Goal: Information Seeking & Learning: Find specific page/section

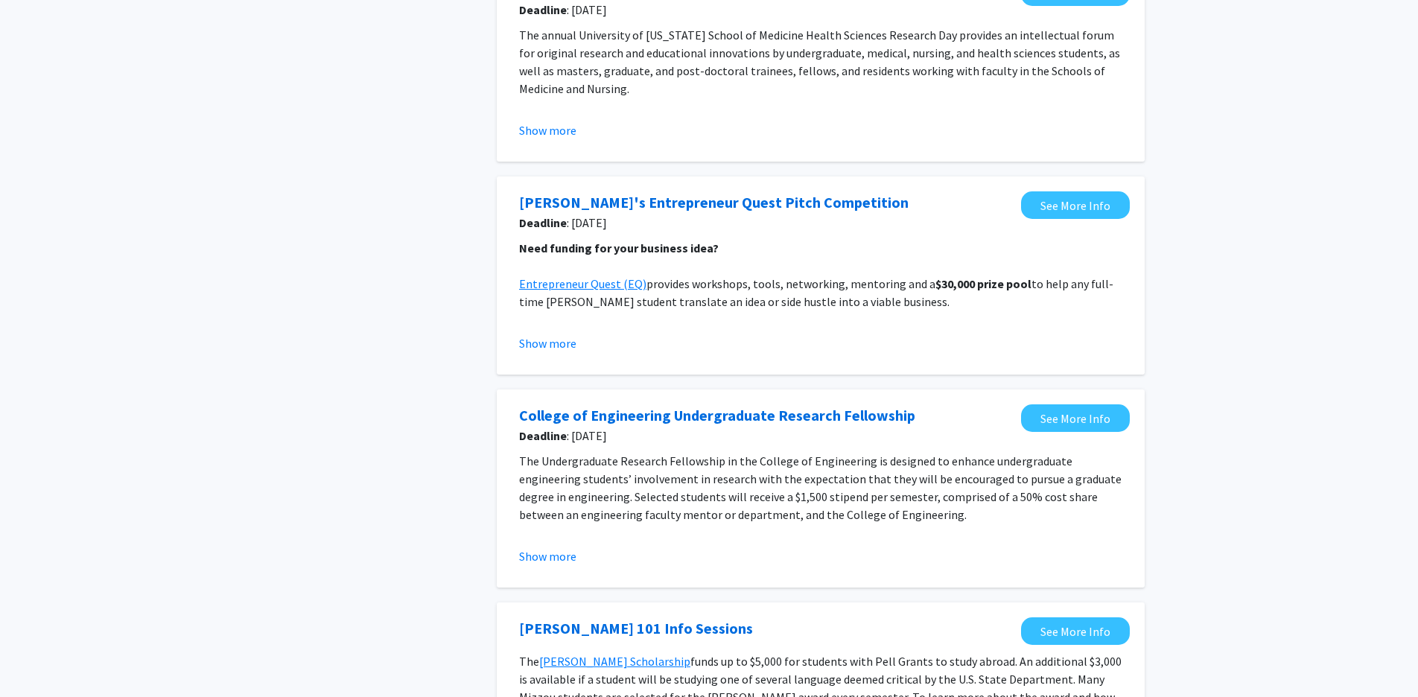
scroll to position [879, 0]
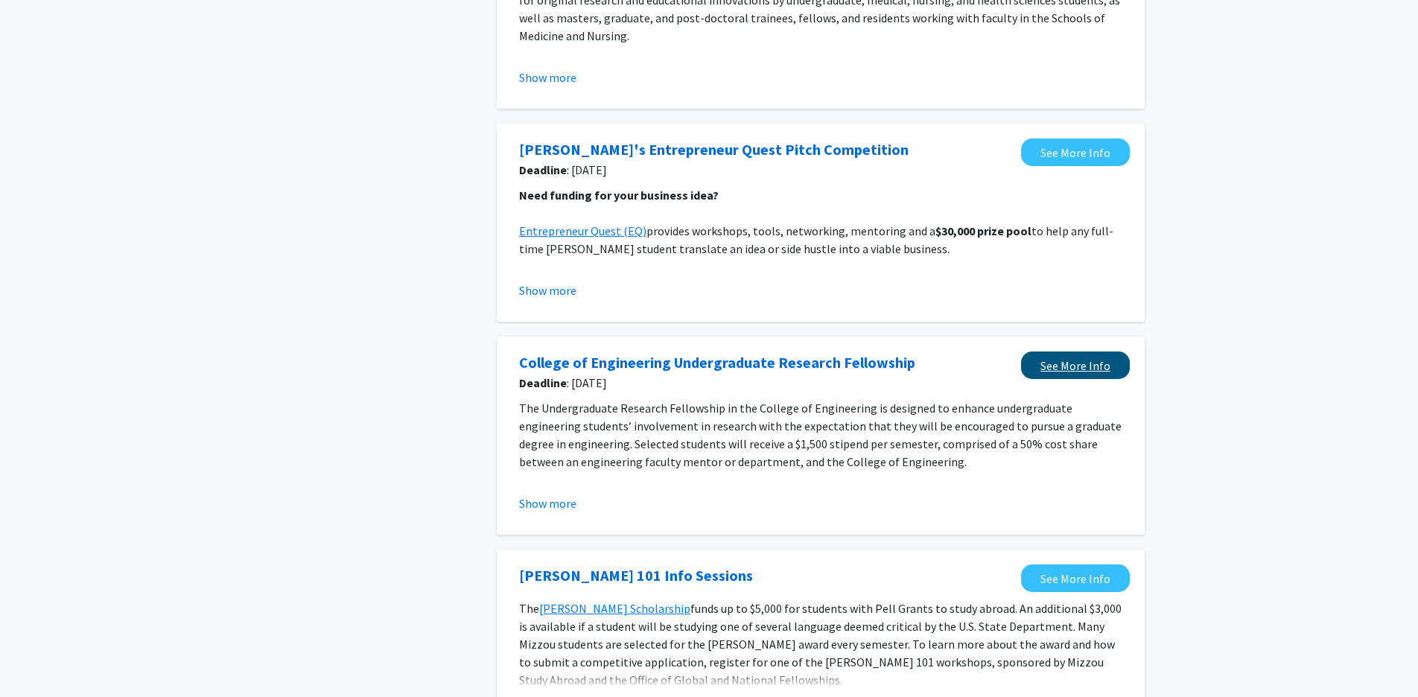
click at [1043, 373] on link "See More Info" at bounding box center [1075, 366] width 109 height 28
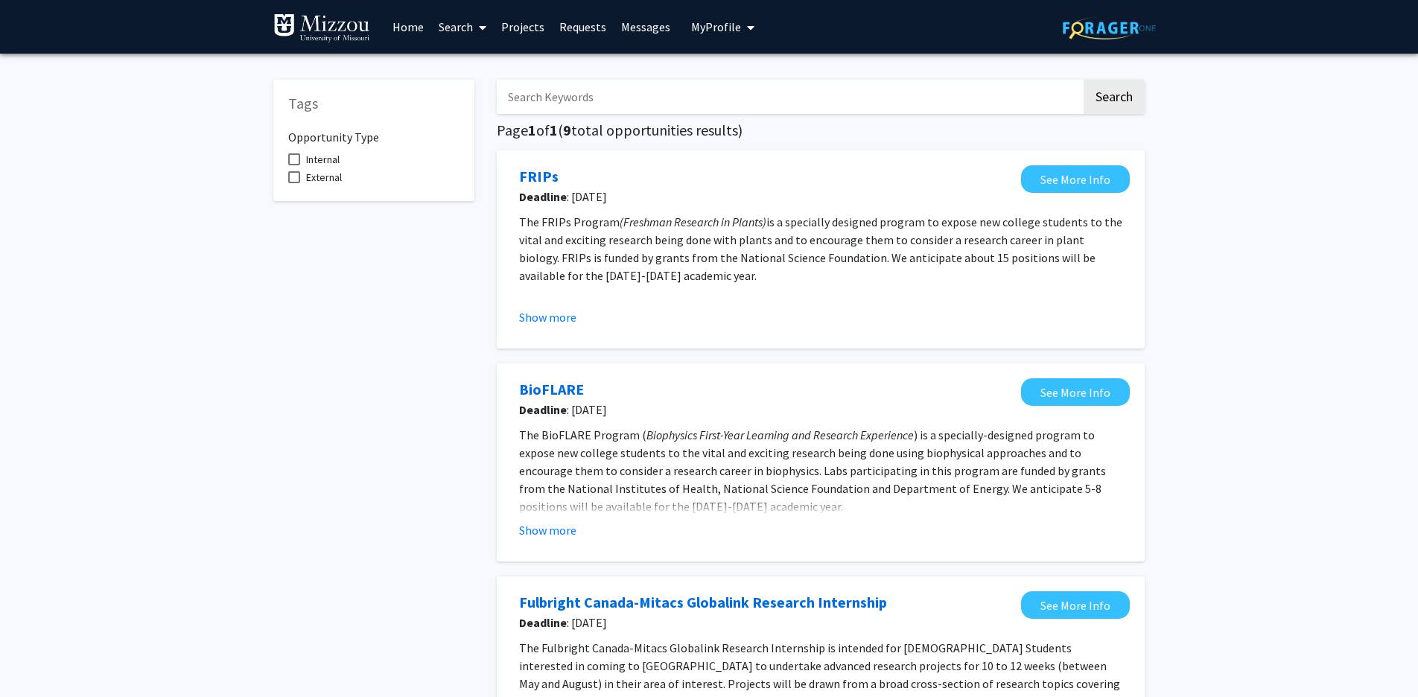
scroll to position [0, 0]
click at [295, 160] on span at bounding box center [294, 159] width 12 height 12
click at [294, 165] on input "Internal" at bounding box center [293, 165] width 1 height 1
click at [295, 160] on span at bounding box center [294, 159] width 12 height 12
click at [294, 165] on input "Internal" at bounding box center [293, 165] width 1 height 1
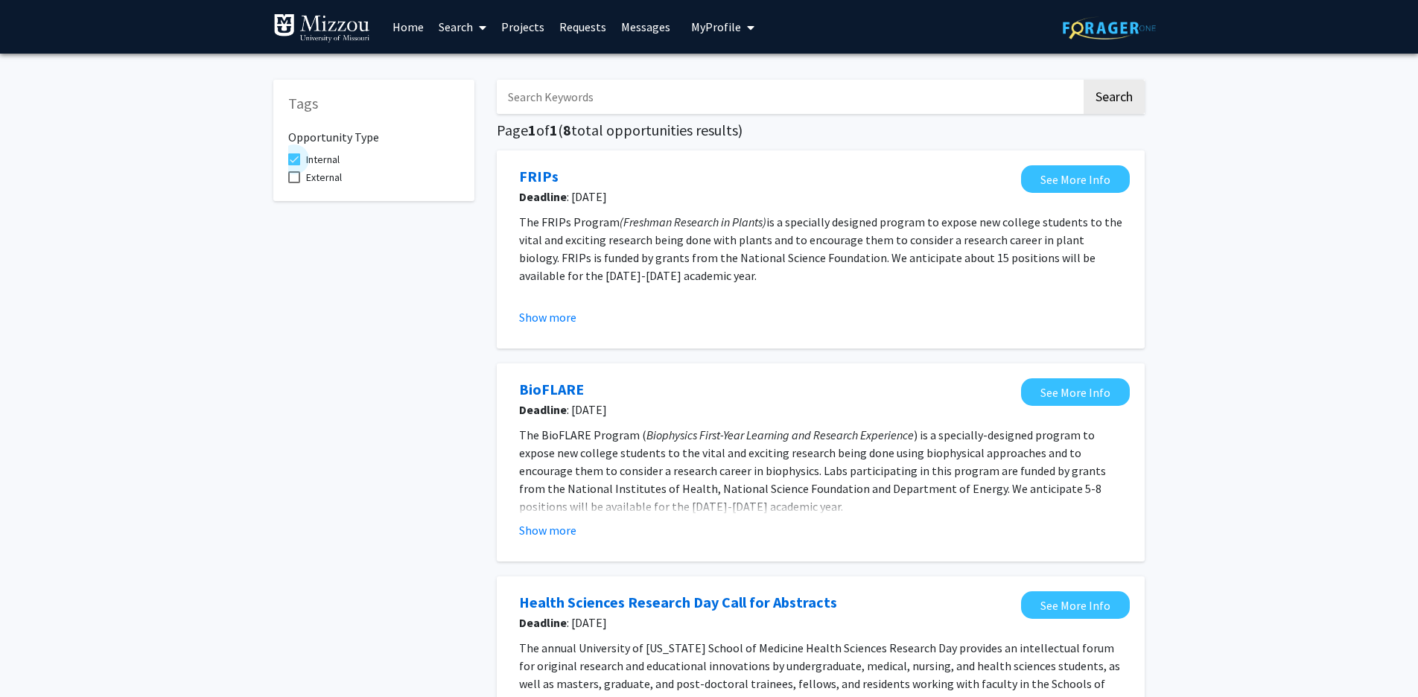
checkbox input "false"
